Goal: Information Seeking & Learning: Learn about a topic

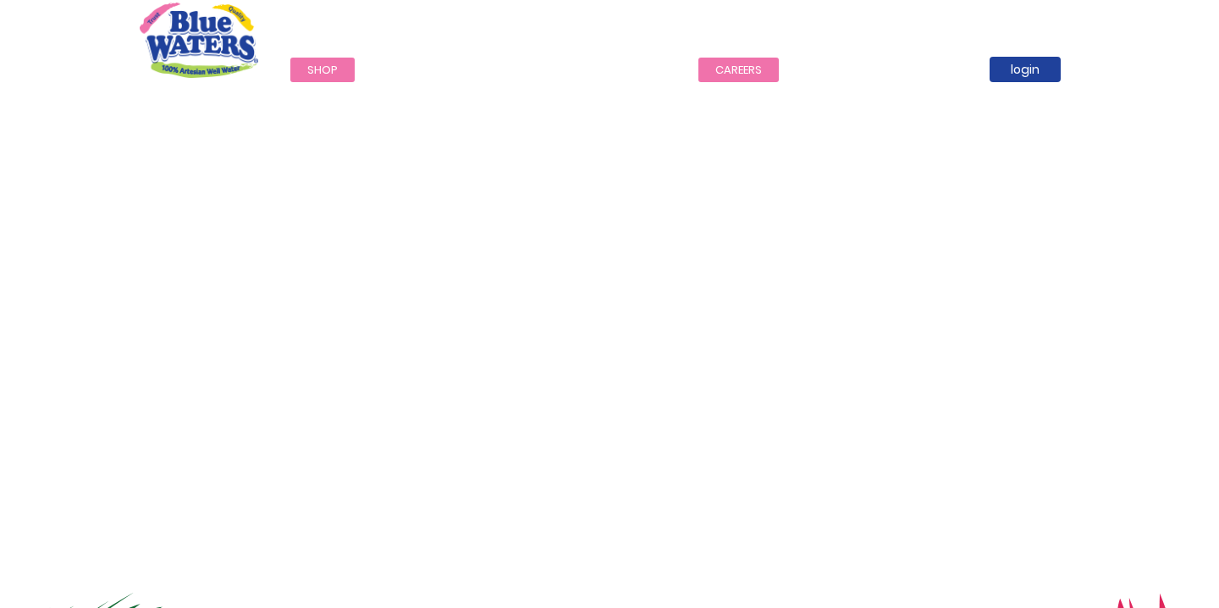
click at [752, 75] on link "careers" at bounding box center [738, 70] width 80 height 25
click at [743, 63] on link "careers" at bounding box center [738, 70] width 80 height 25
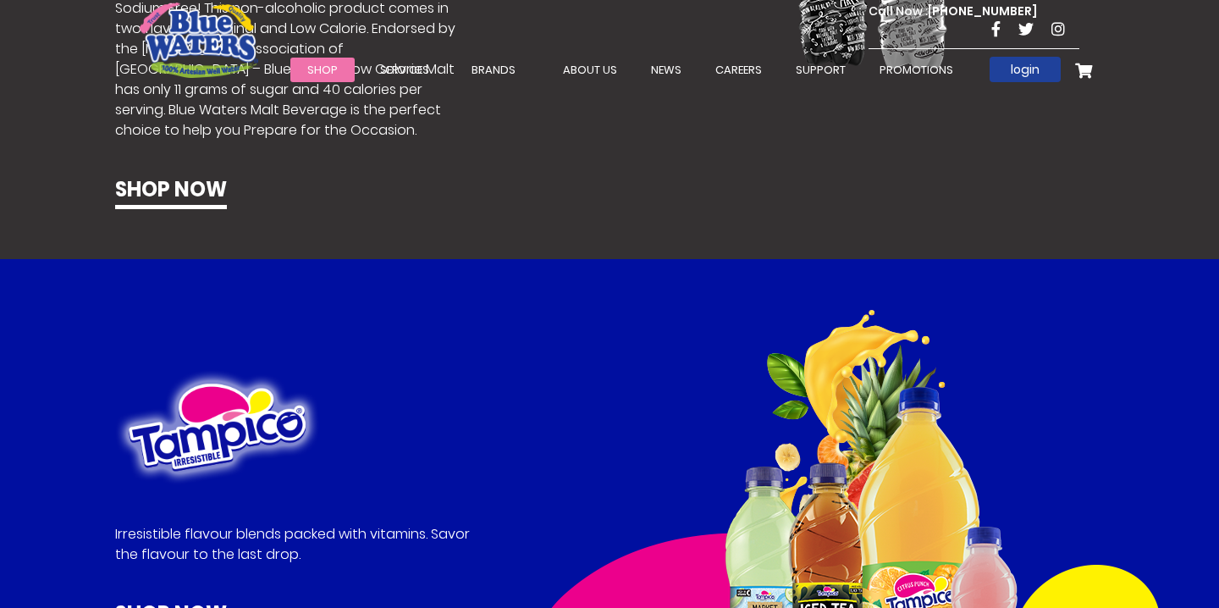
scroll to position [4464, 0]
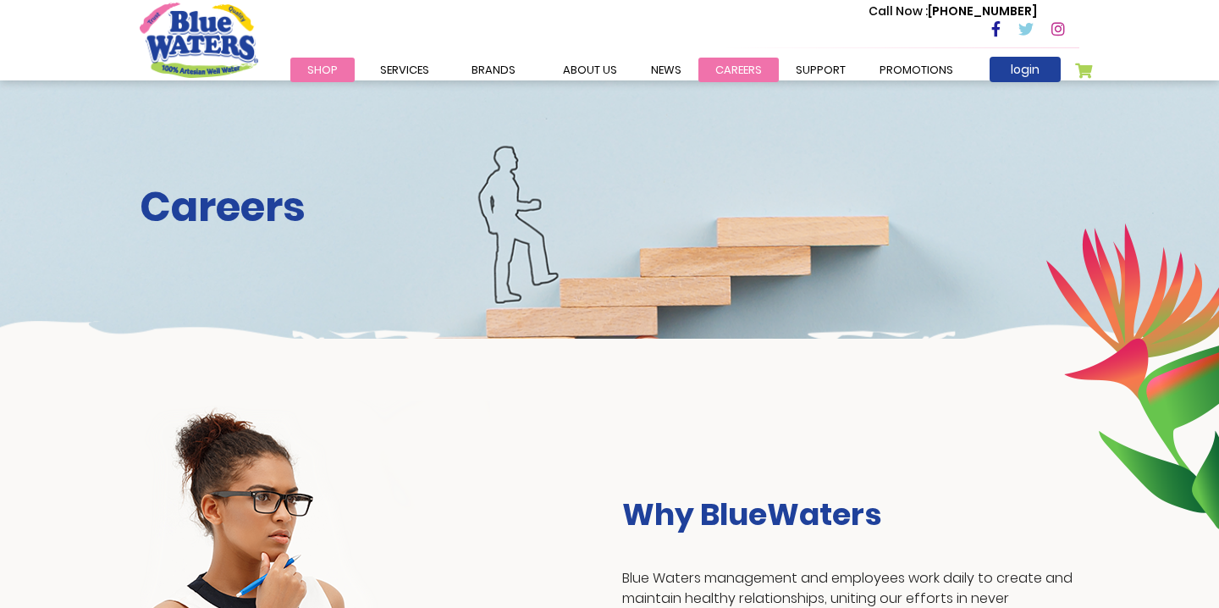
click at [726, 71] on link "careers" at bounding box center [738, 70] width 80 height 25
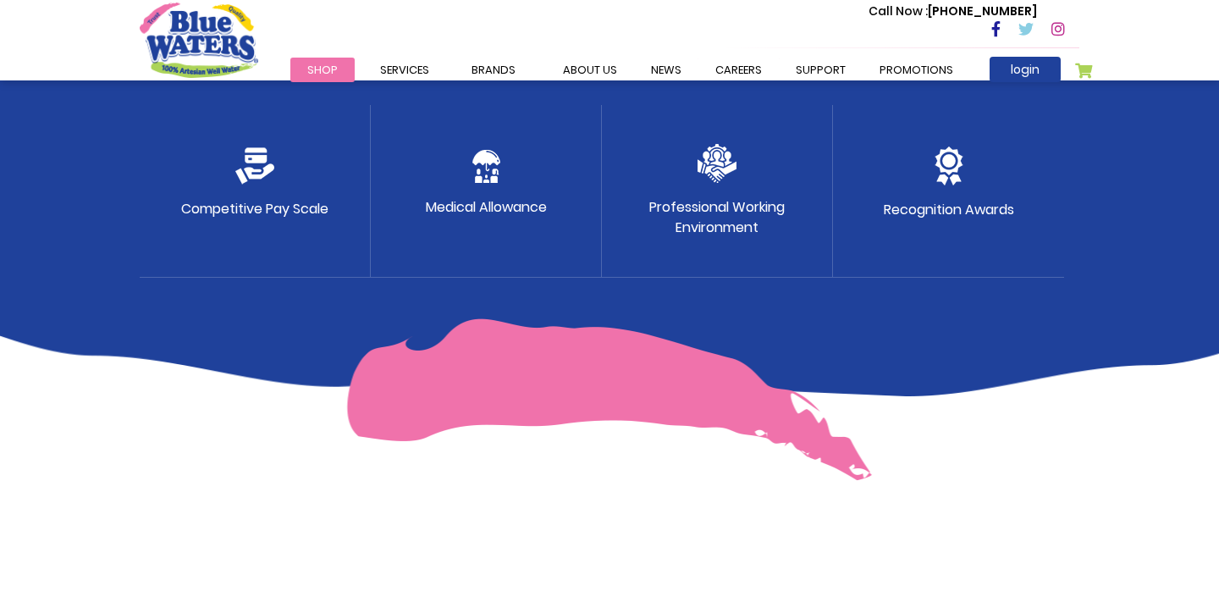
scroll to position [1010, 0]
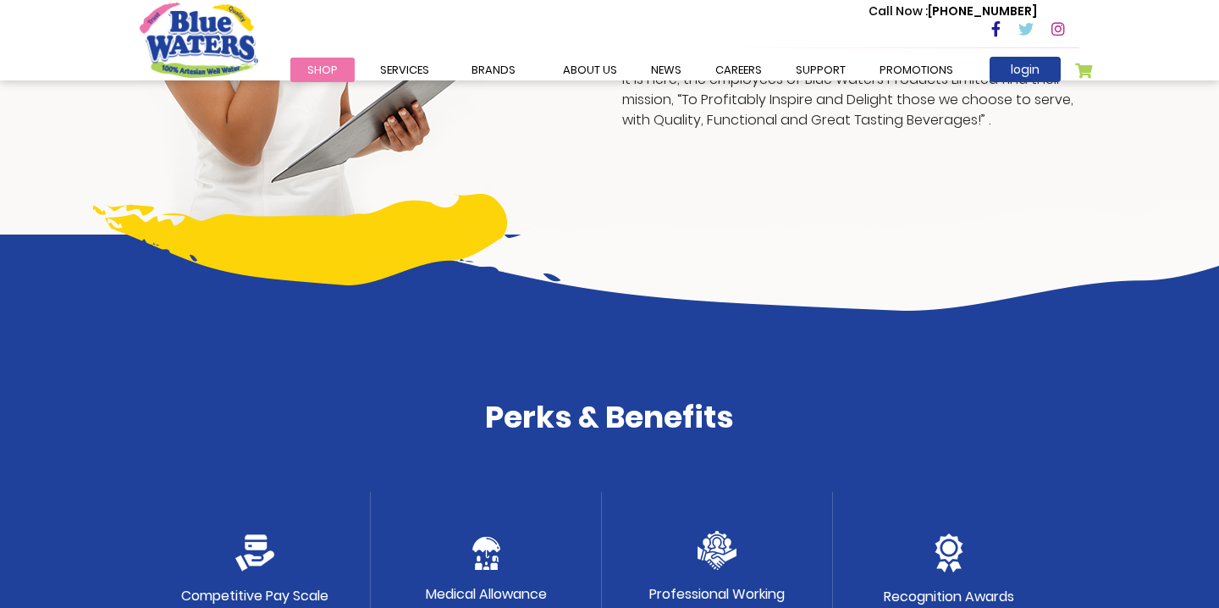
scroll to position [610, 0]
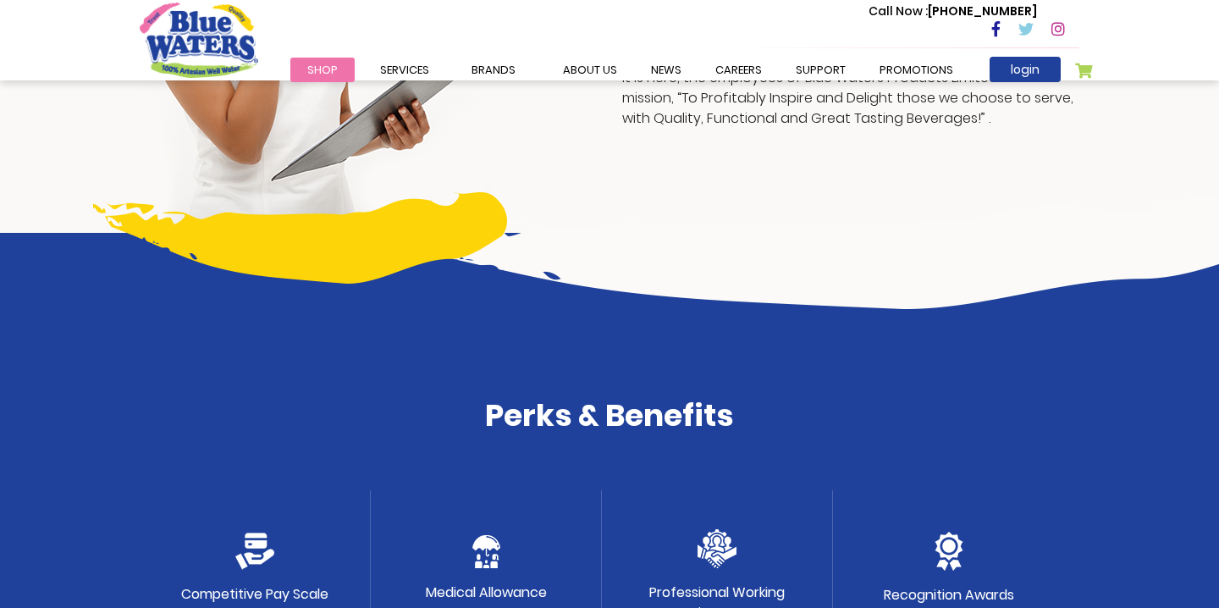
click at [712, 529] on img at bounding box center [717, 548] width 39 height 39
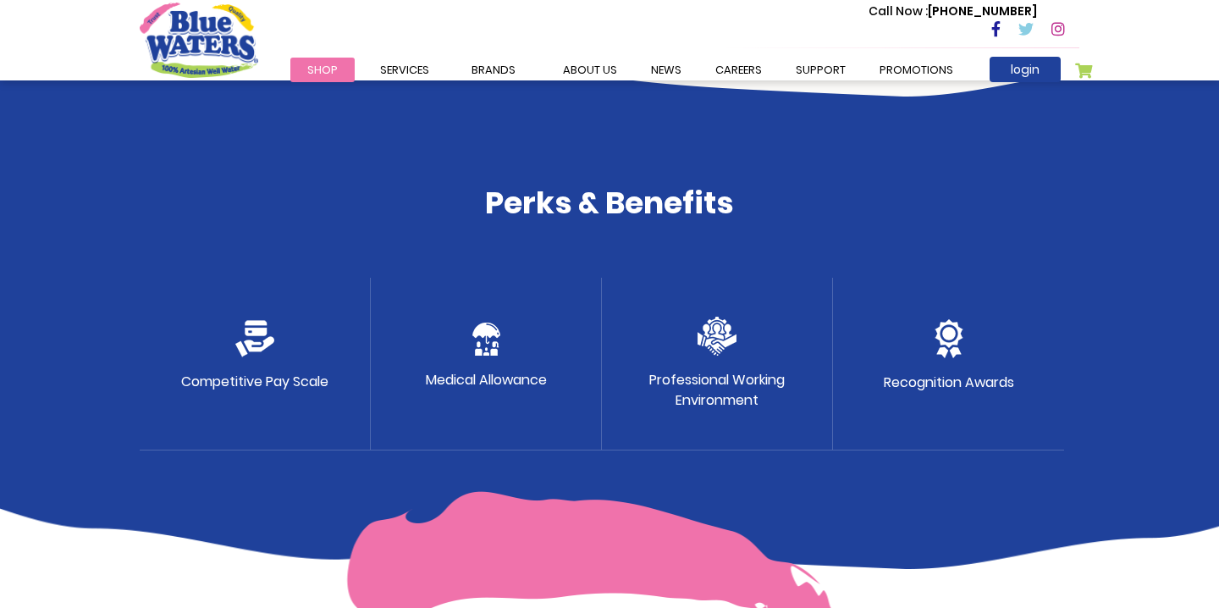
click at [482, 343] on img at bounding box center [486, 339] width 28 height 33
click at [255, 344] on img at bounding box center [254, 338] width 39 height 37
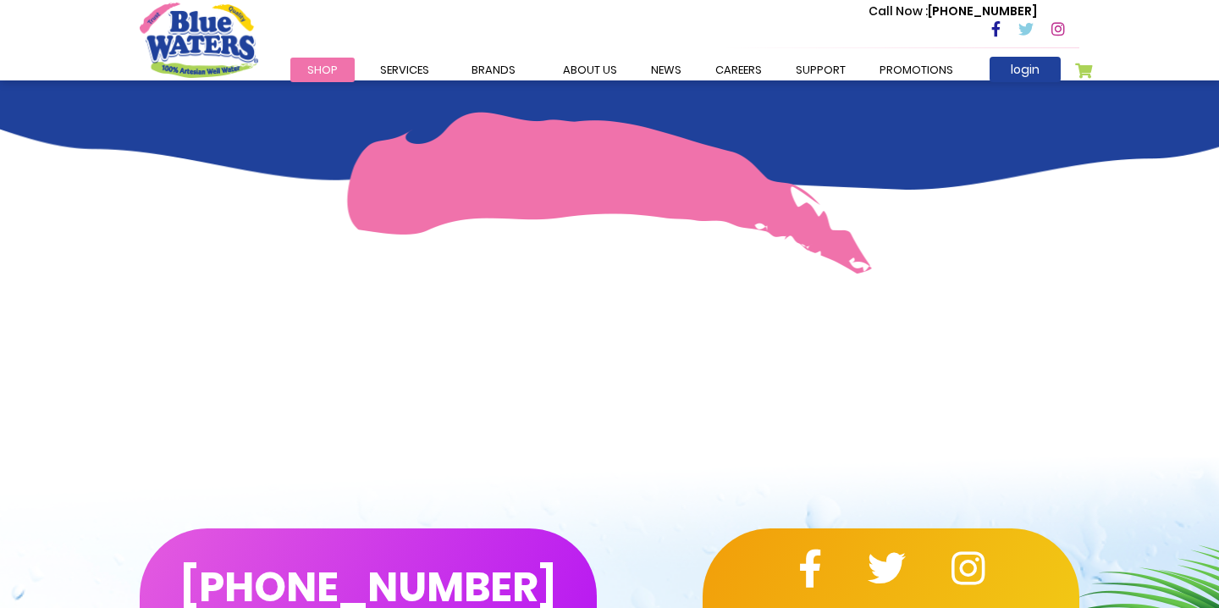
scroll to position [1302, 0]
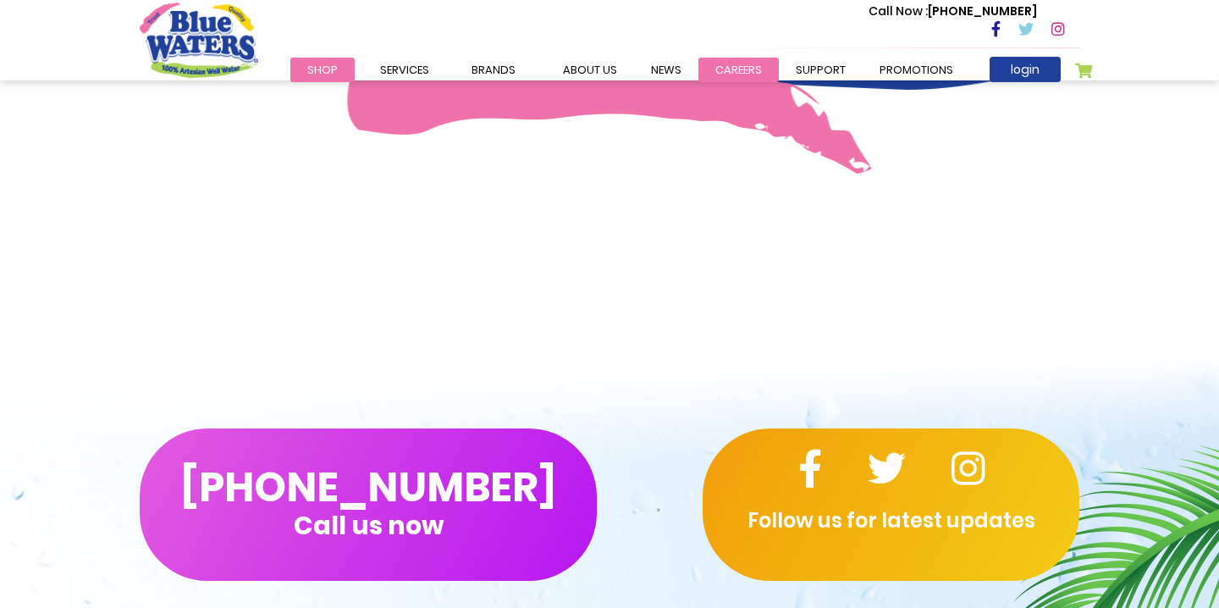
click at [732, 66] on link "careers" at bounding box center [738, 70] width 80 height 25
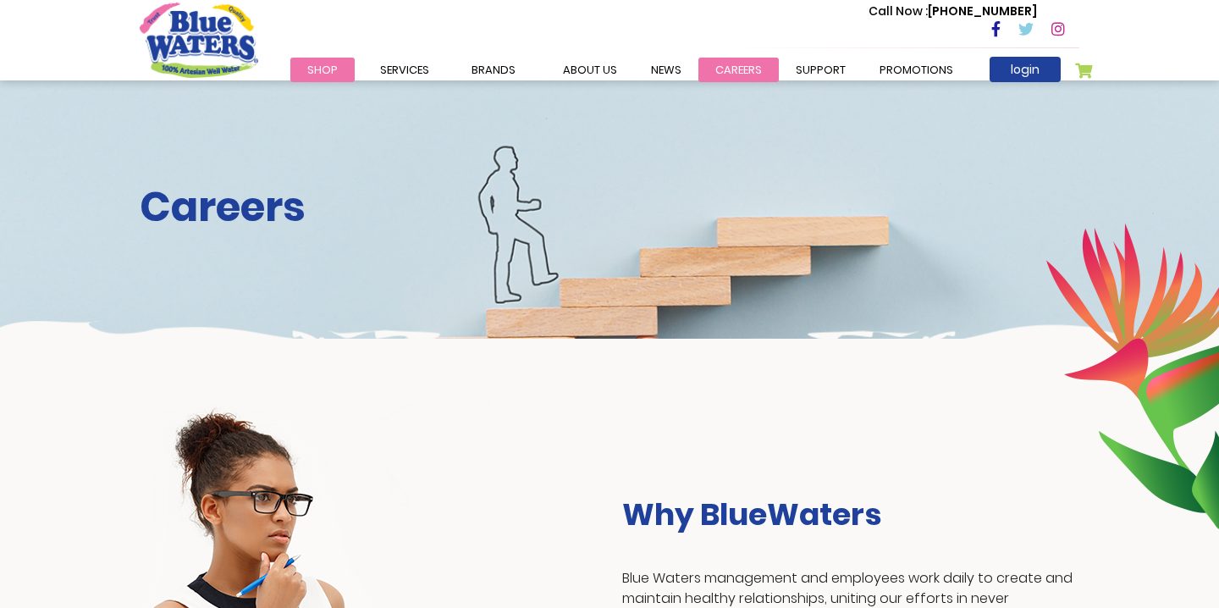
click at [734, 73] on link "careers" at bounding box center [738, 70] width 80 height 25
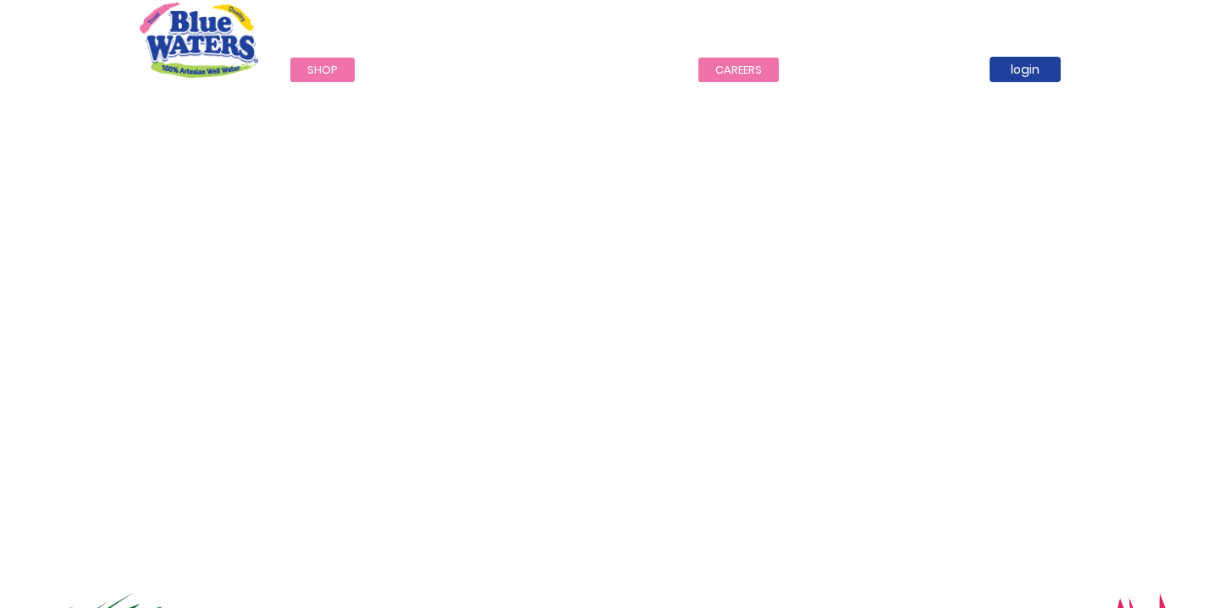
click at [722, 70] on link "careers" at bounding box center [738, 70] width 80 height 25
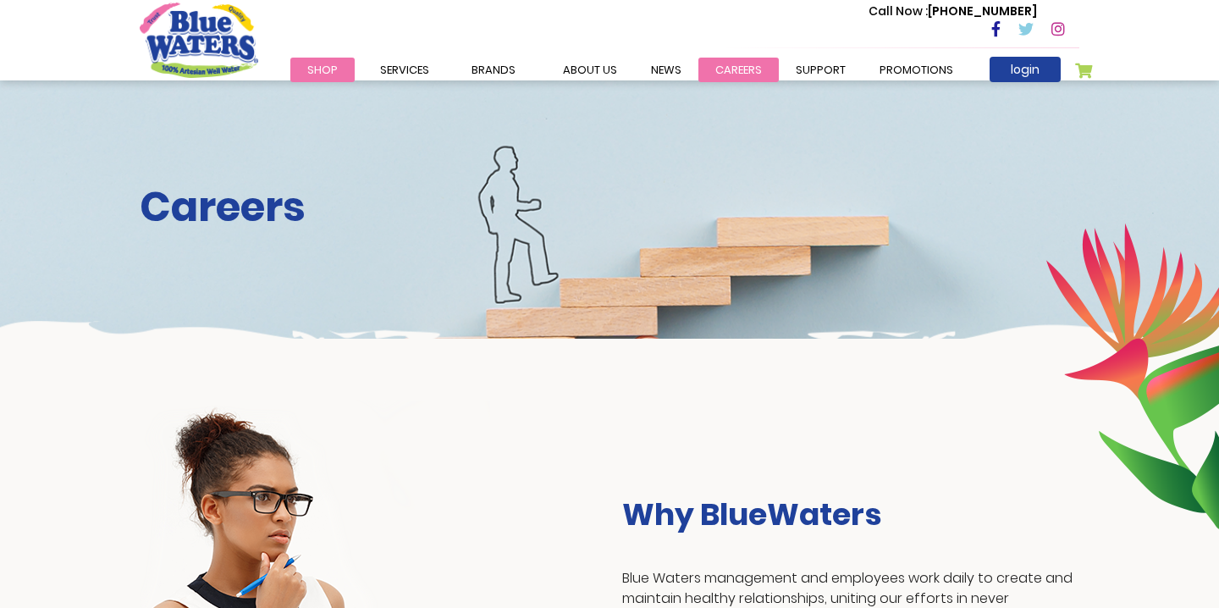
click at [738, 70] on link "careers" at bounding box center [738, 70] width 80 height 25
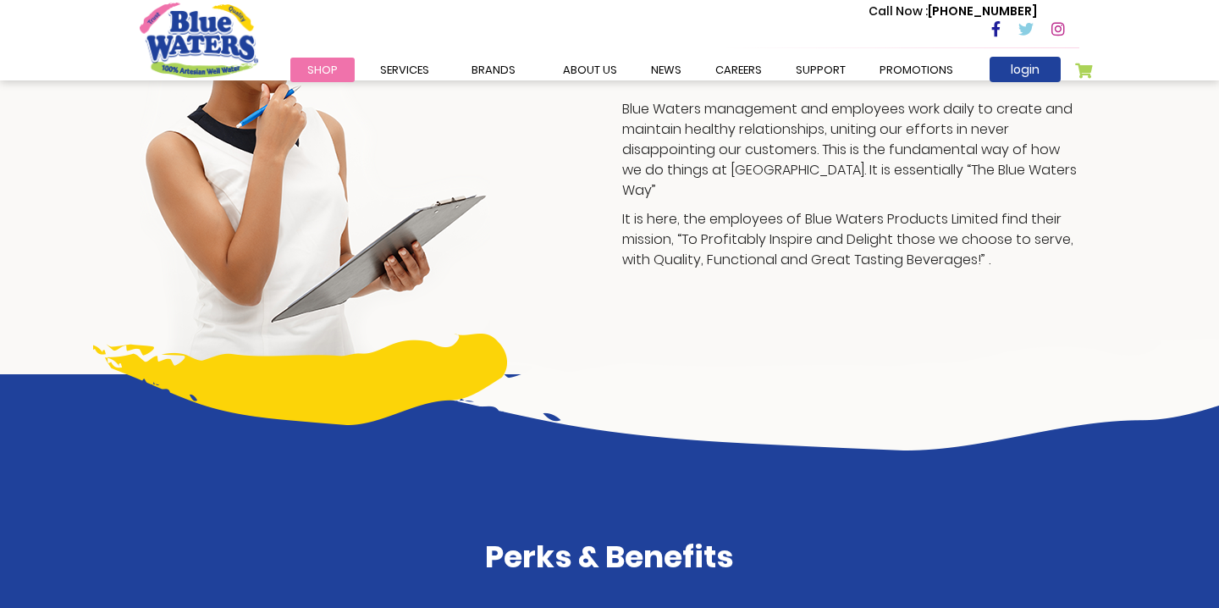
scroll to position [276, 0]
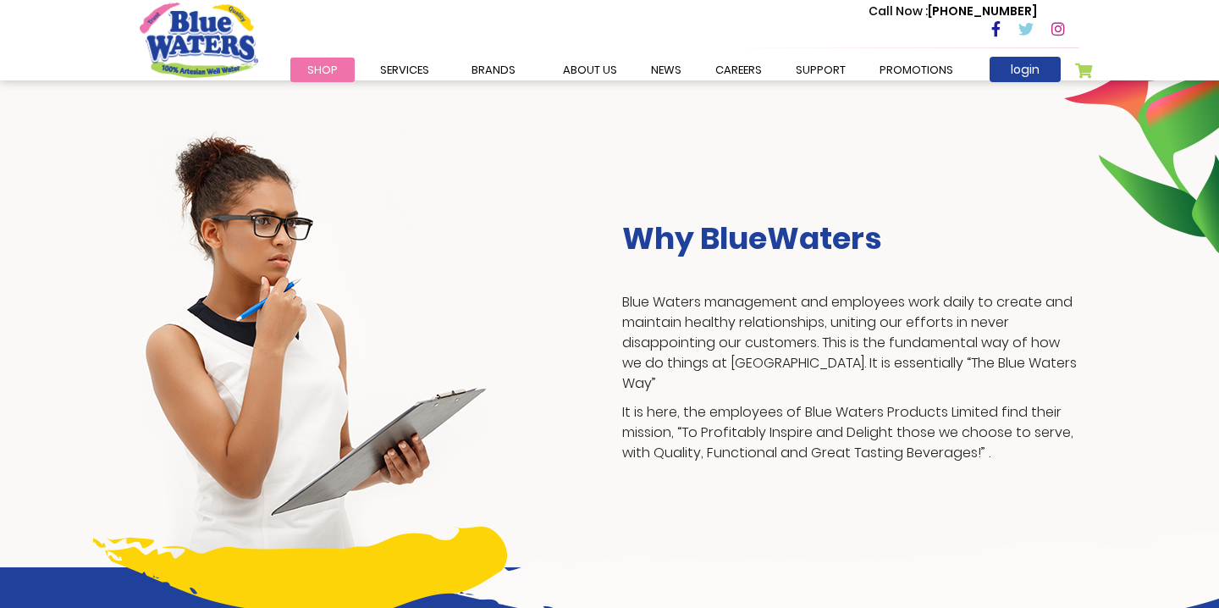
click at [707, 251] on h3 "Why BlueWaters" at bounding box center [850, 238] width 457 height 36
